Goal: Information Seeking & Learning: Learn about a topic

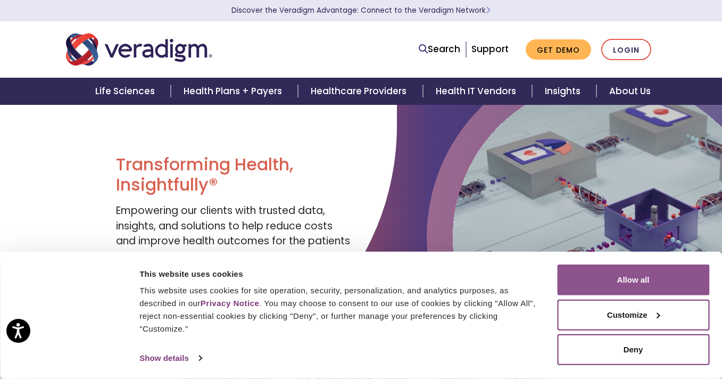
click at [601, 283] on button "Allow all" at bounding box center [633, 279] width 152 height 31
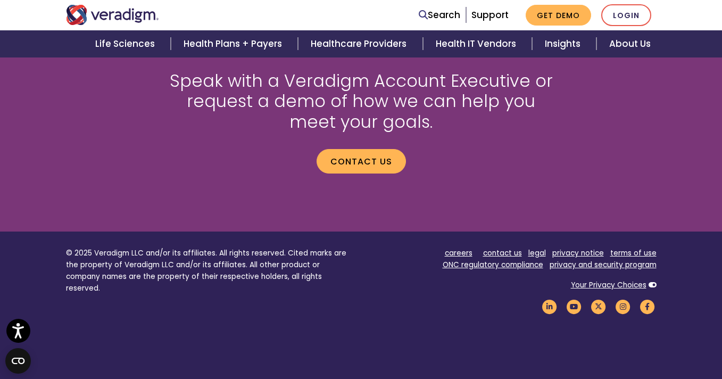
scroll to position [1484, 0]
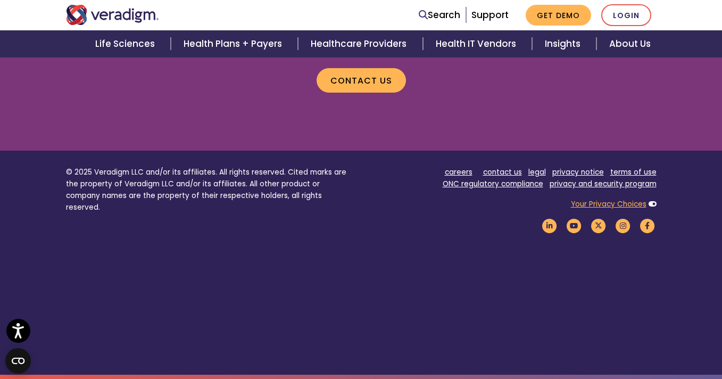
click at [599, 206] on link "Your Privacy Choices" at bounding box center [609, 204] width 76 height 10
click at [574, 170] on link "privacy notice" at bounding box center [578, 172] width 52 height 10
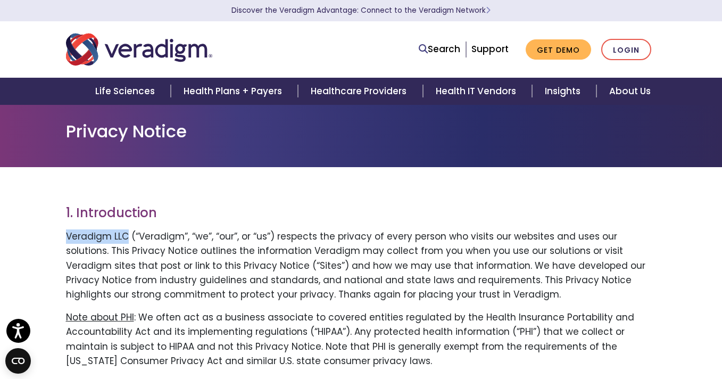
drag, startPoint x: 127, startPoint y: 237, endPoint x: 65, endPoint y: 236, distance: 61.2
click at [66, 236] on p "Veradigm LLC (“Veradigm”, “we”, “our”, or “us”) respects the privacy of every p…" at bounding box center [361, 265] width 591 height 72
copy p "Veradigm LLC"
